Goal: Navigation & Orientation: Find specific page/section

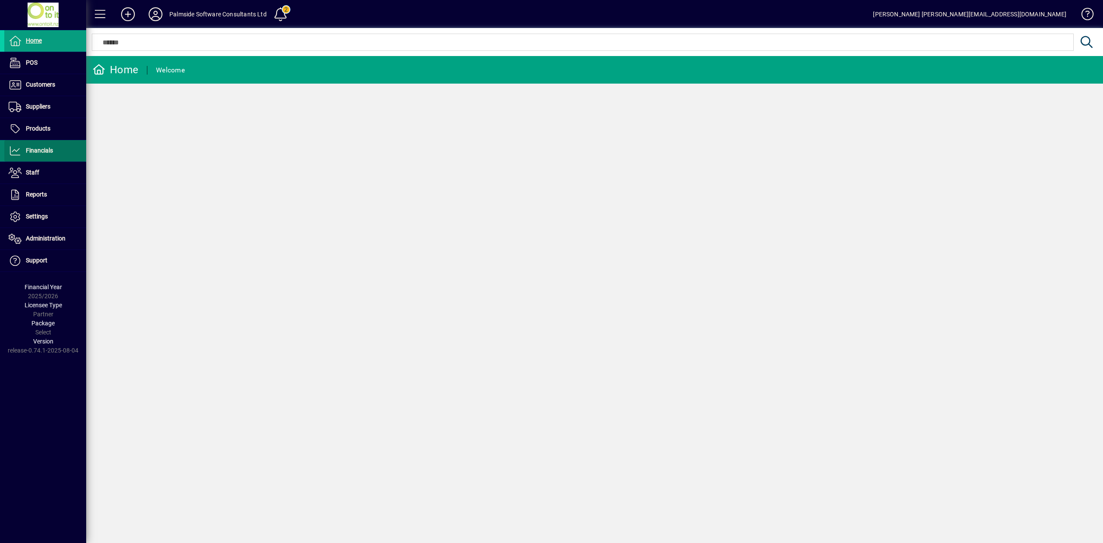
click at [54, 152] on span at bounding box center [45, 150] width 82 height 21
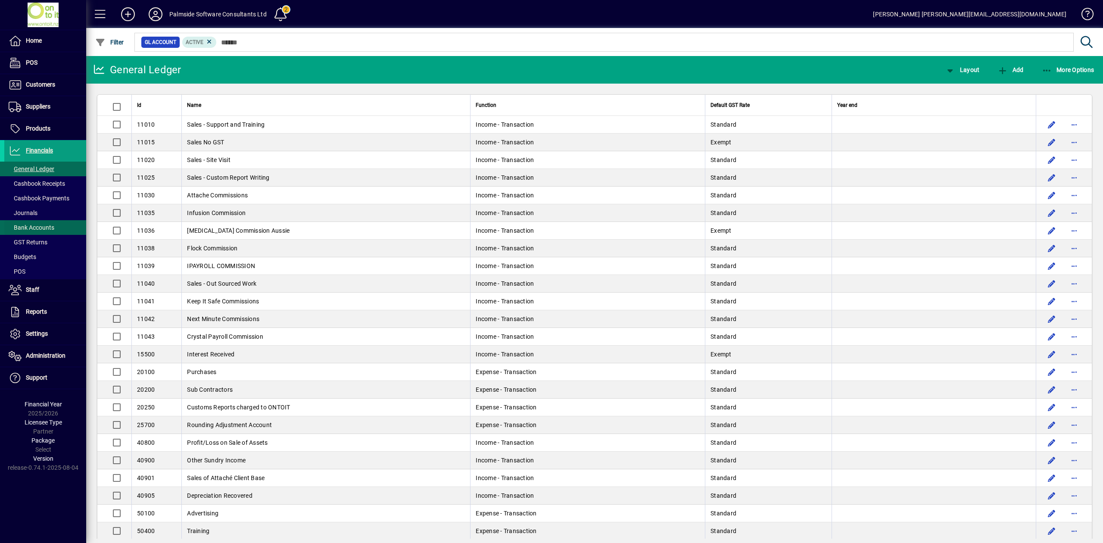
click at [49, 225] on span "Bank Accounts" at bounding box center [32, 227] width 46 height 7
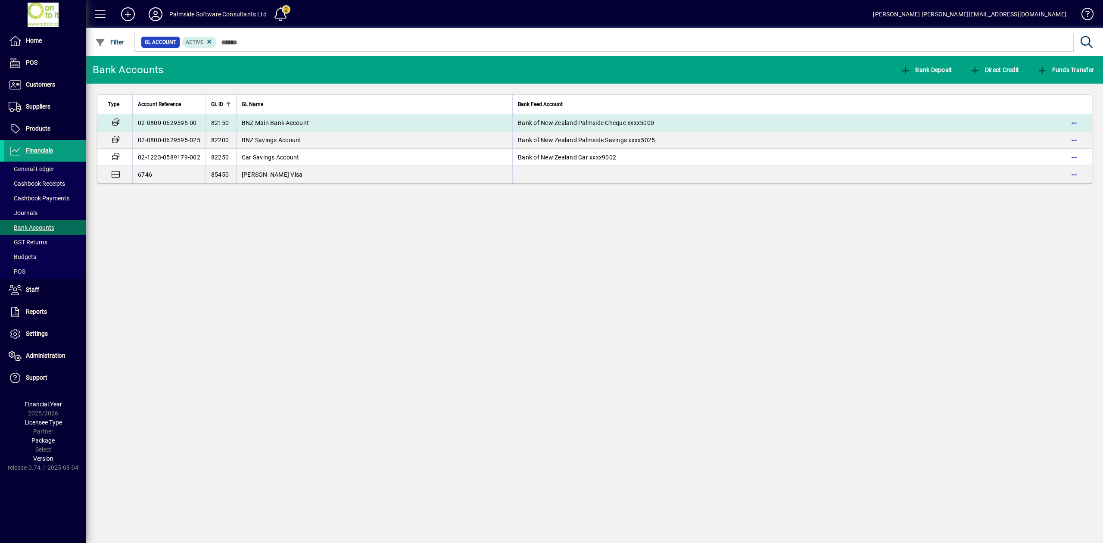
click at [289, 119] on span "BNZ Main Bank Account" at bounding box center [275, 122] width 67 height 7
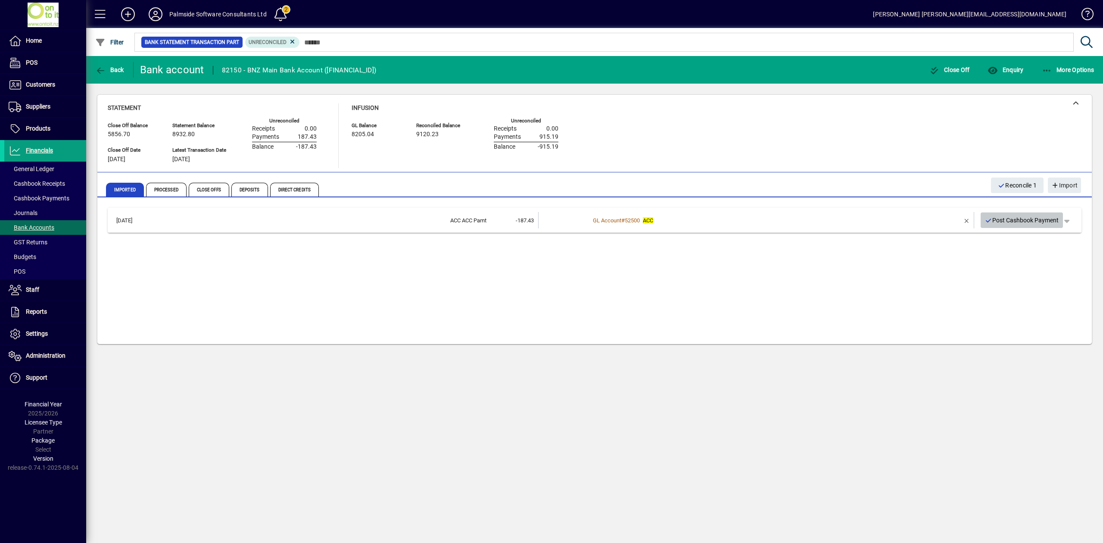
click at [1048, 221] on span "Post Cashbook Payment" at bounding box center [1022, 220] width 74 height 14
click at [112, 71] on span "Back" at bounding box center [109, 69] width 29 height 7
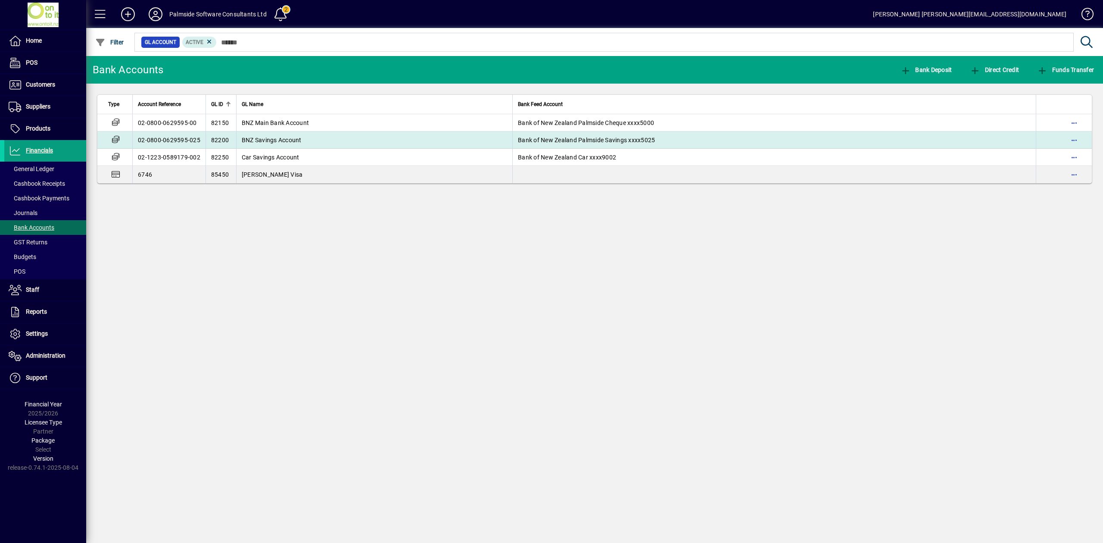
click at [262, 145] on td "BNZ Savings Account" at bounding box center [374, 139] width 276 height 17
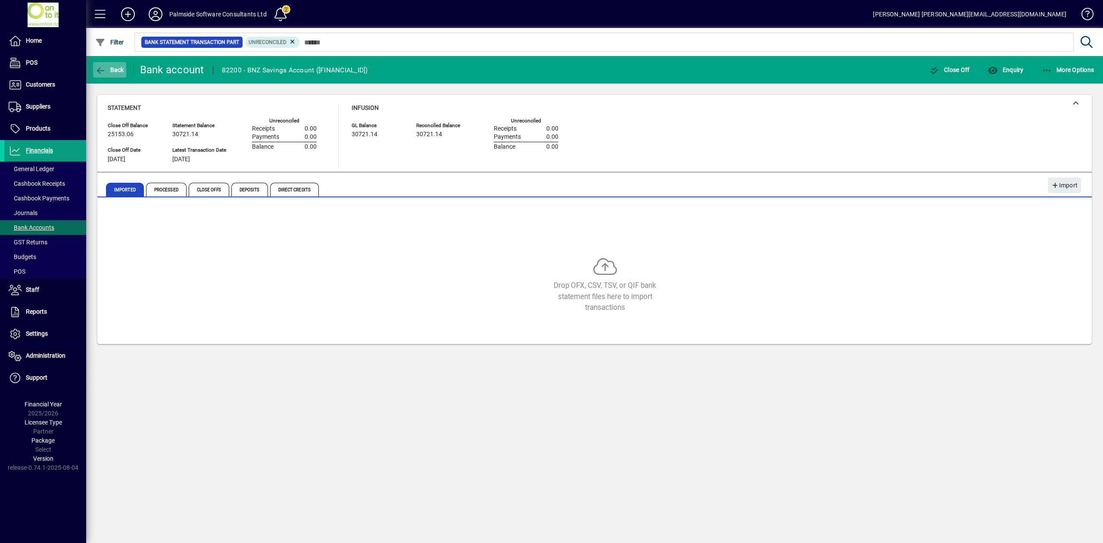
click at [109, 68] on span "Back" at bounding box center [109, 69] width 29 height 7
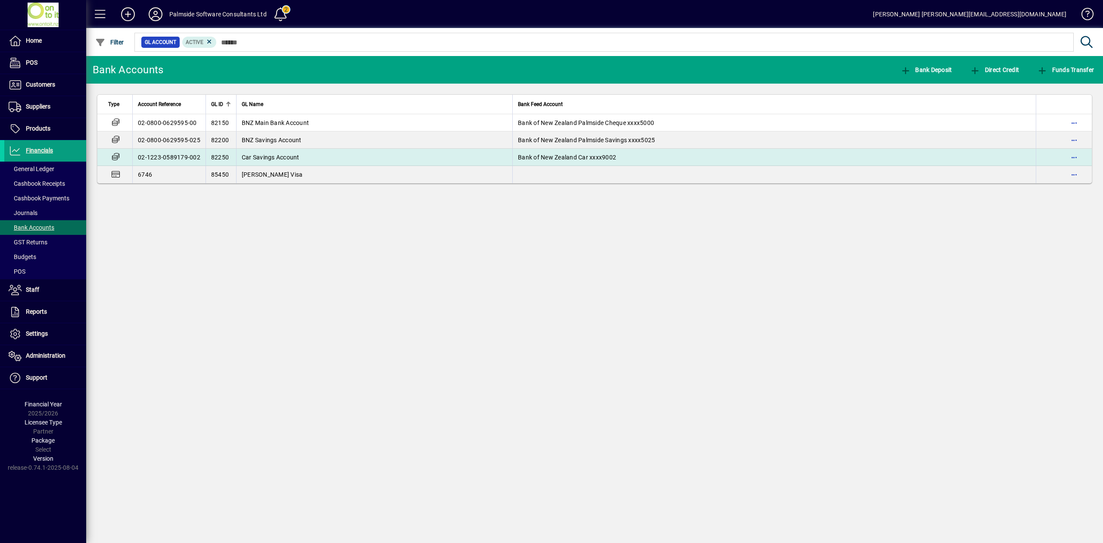
click at [264, 154] on span "Car Savings Account" at bounding box center [271, 157] width 58 height 7
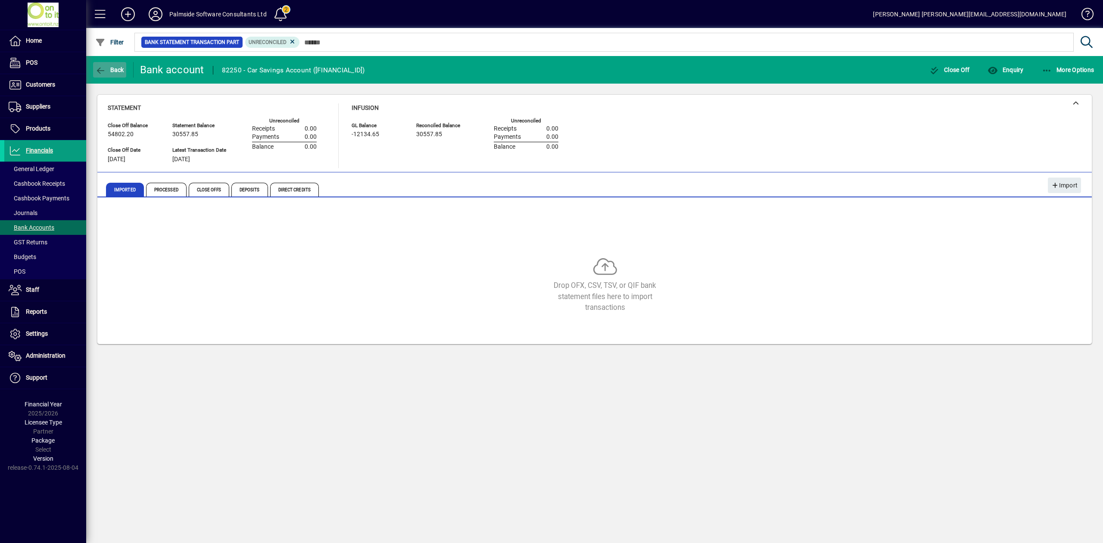
click at [111, 62] on span "button" at bounding box center [109, 69] width 33 height 21
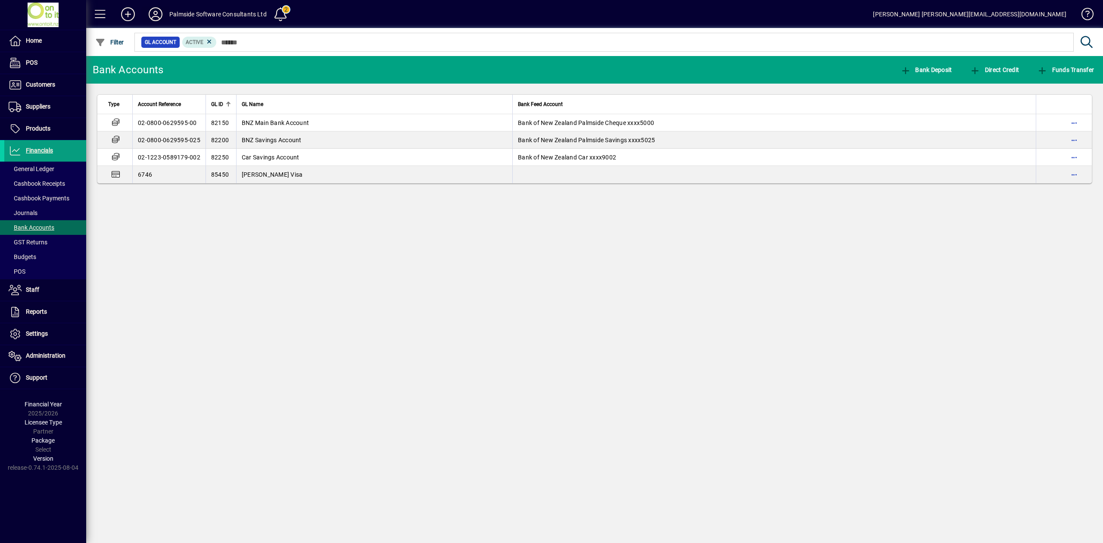
click at [157, 14] on icon at bounding box center [155, 14] width 17 height 14
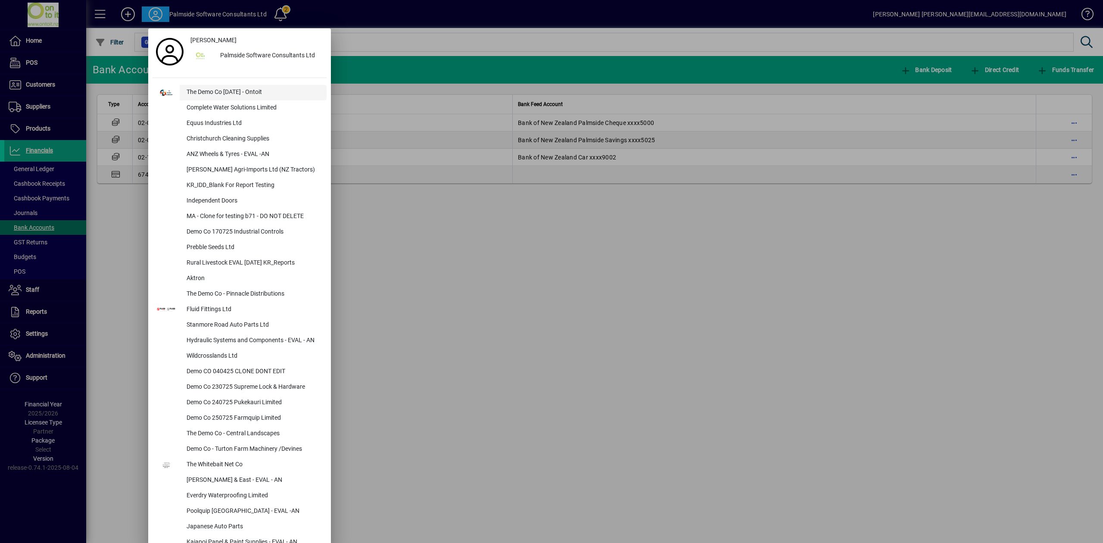
click at [199, 90] on div "The Demo Co [DATE] - Ontoit" at bounding box center [253, 93] width 147 height 16
